Goal: Check status: Check status

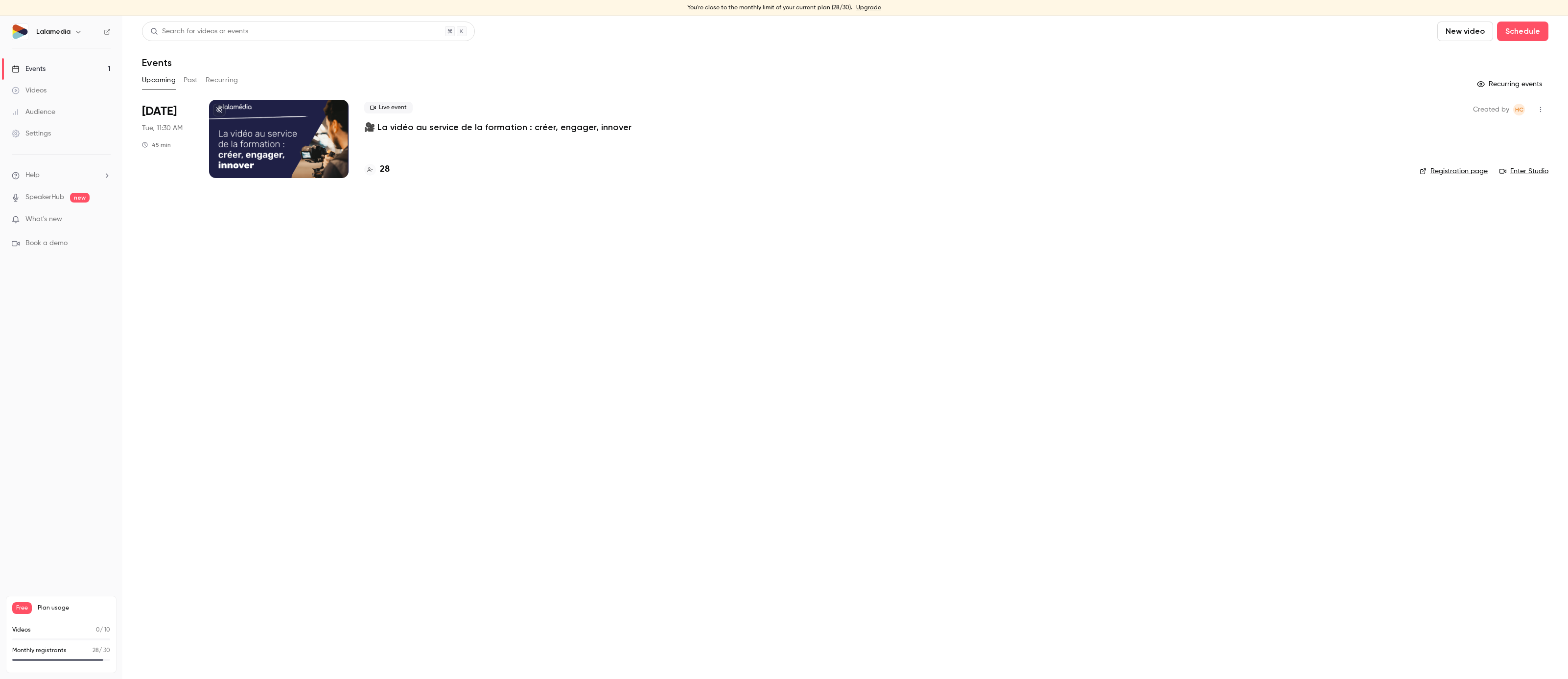
click at [391, 172] on div "28" at bounding box center [884, 169] width 1040 height 13
click at [387, 172] on h4 "28" at bounding box center [384, 169] width 10 height 13
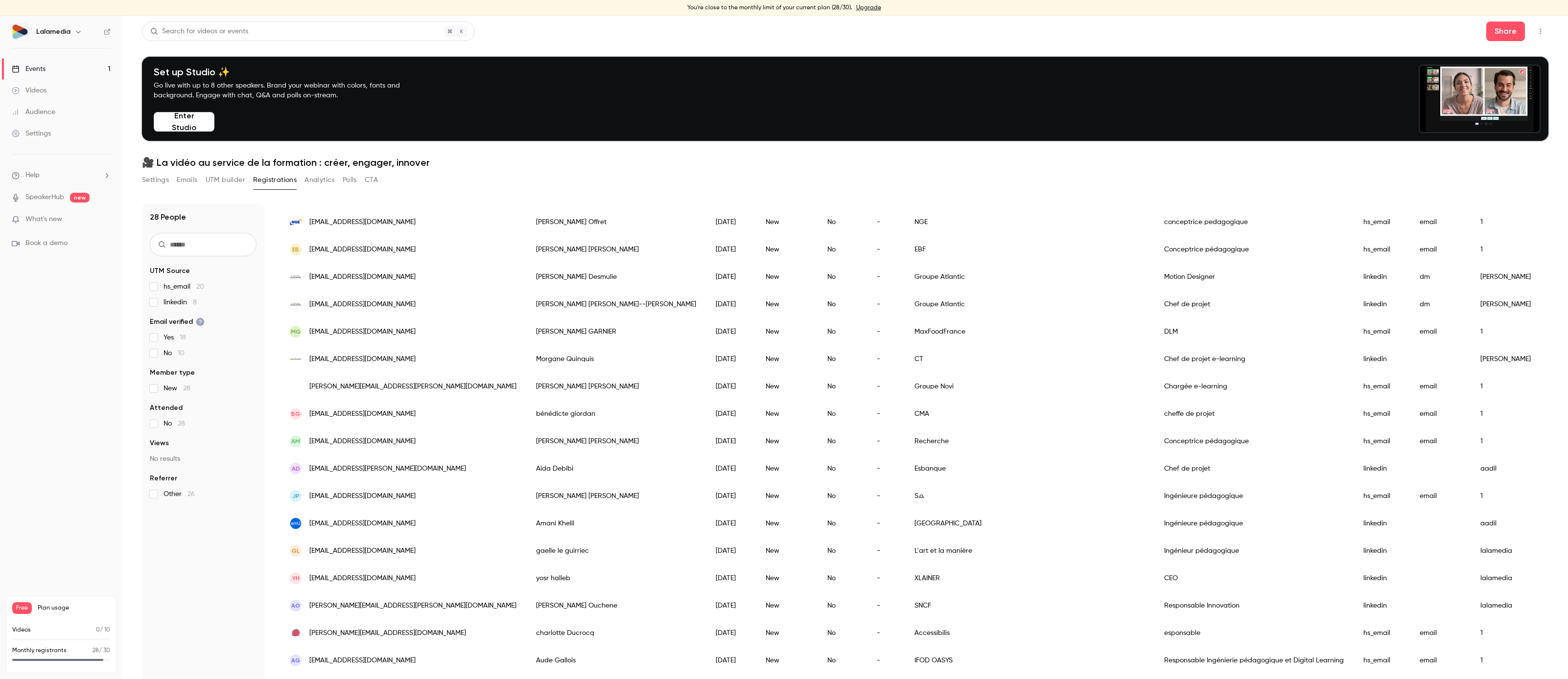
scroll to position [118, 0]
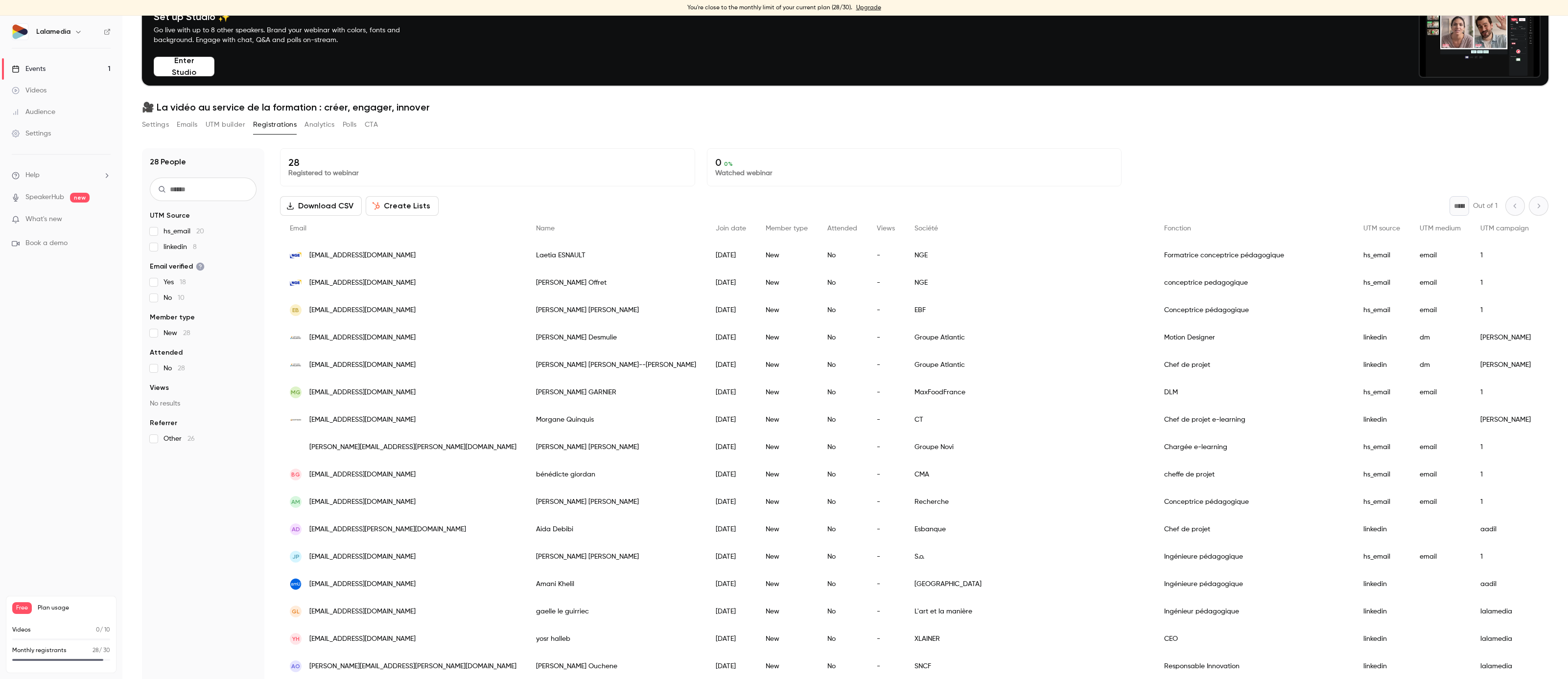
scroll to position [52, 0]
